Goal: Information Seeking & Learning: Learn about a topic

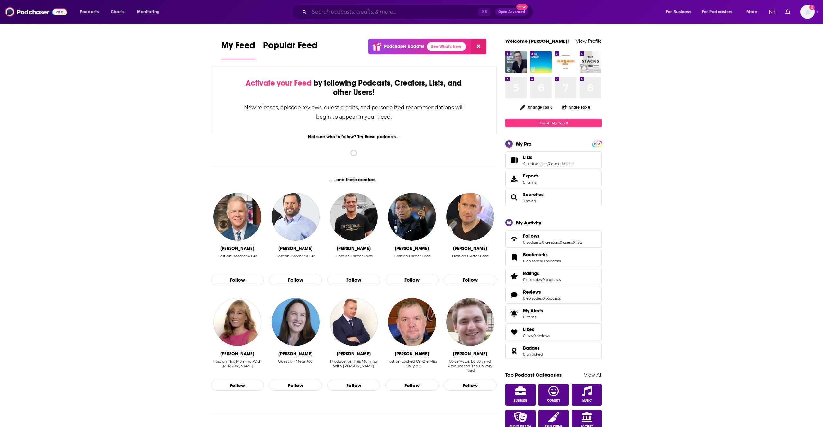
click at [419, 7] on input "Search podcasts, credits, & more..." at bounding box center [393, 12] width 169 height 10
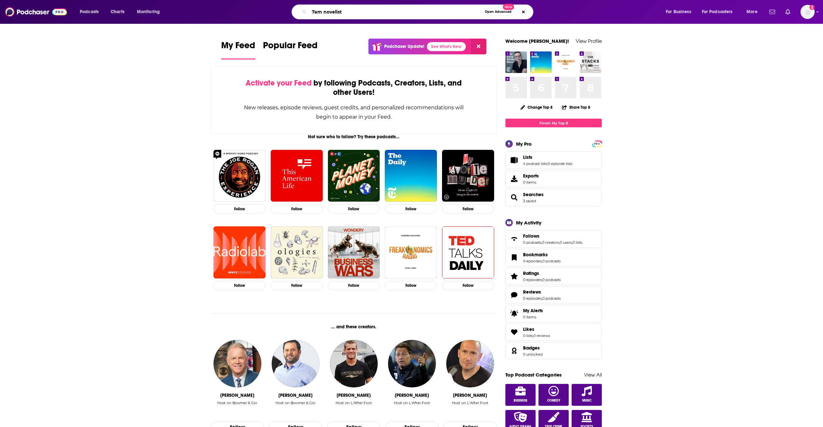
type input "7am novelist"
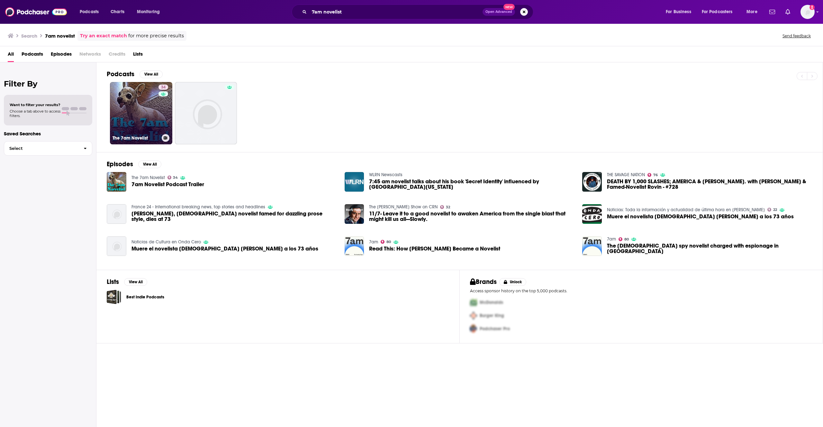
click at [135, 133] on link "34 The 7am Novelist" at bounding box center [141, 113] width 62 height 62
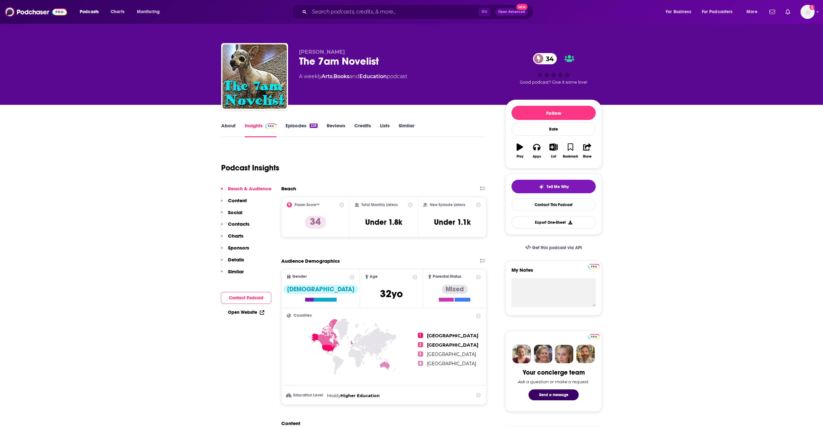
click at [229, 124] on link "About" at bounding box center [228, 130] width 14 height 15
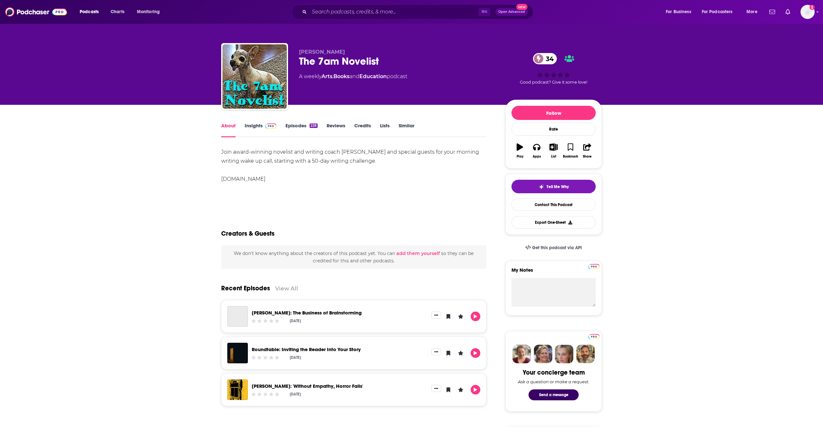
drag, startPoint x: 222, startPoint y: 150, endPoint x: 298, endPoint y: 188, distance: 84.9
click at [298, 188] on div "Join award-winning novelist and writing coach [PERSON_NAME] and special guests …" at bounding box center [353, 170] width 265 height 45
copy div "Join award-winning novelist and writing coach [PERSON_NAME] and special guests …"
